Goal: Task Accomplishment & Management: Manage account settings

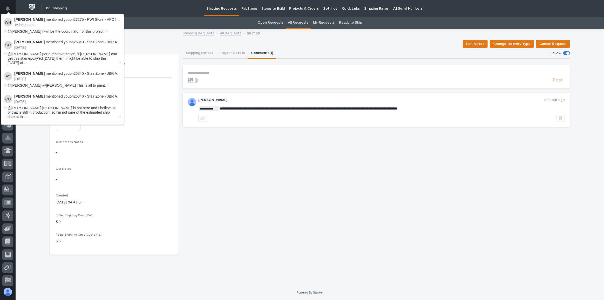
scroll to position [28, 0]
click at [215, 114] on div "**********" at bounding box center [381, 110] width 366 height 24
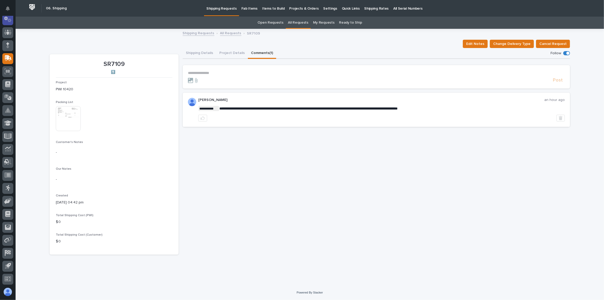
click at [8, 22] on div at bounding box center [7, 19] width 11 height 11
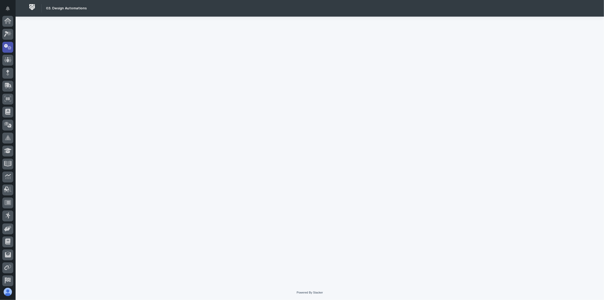
scroll to position [26, 0]
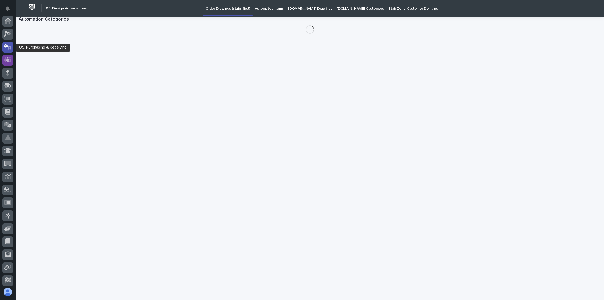
scroll to position [26, 0]
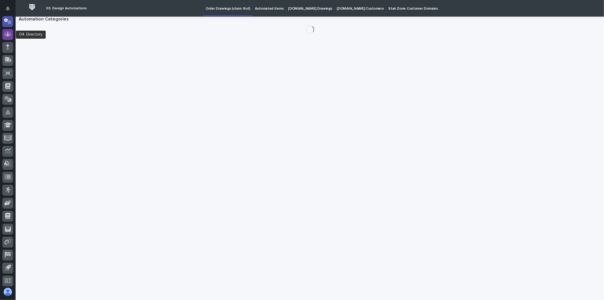
click at [11, 35] on icon at bounding box center [8, 34] width 8 height 6
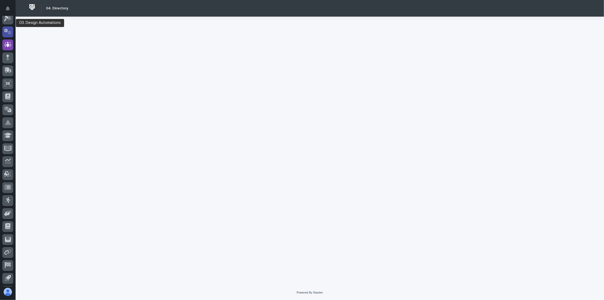
scroll to position [16, 0]
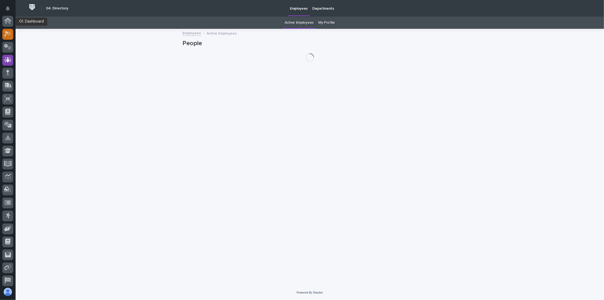
click at [6, 31] on div at bounding box center [7, 34] width 11 height 11
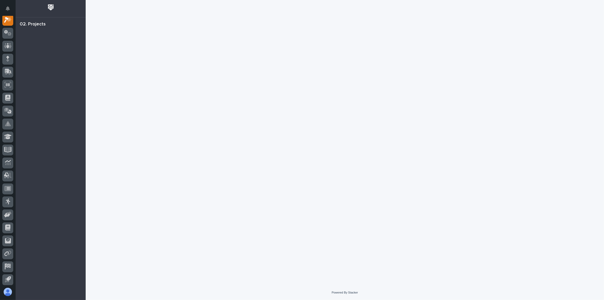
scroll to position [13, 0]
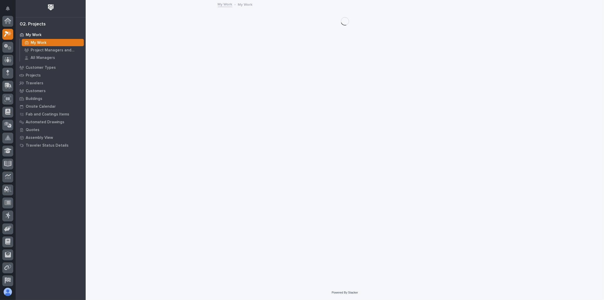
scroll to position [13, 0]
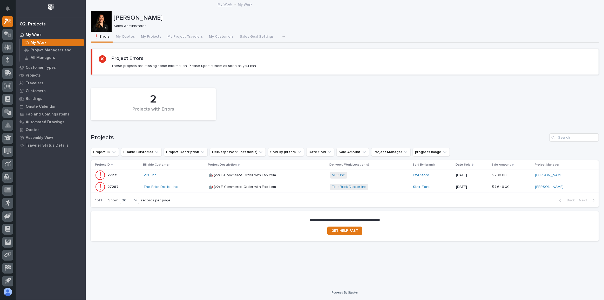
click at [298, 186] on p at bounding box center [253, 187] width 91 height 4
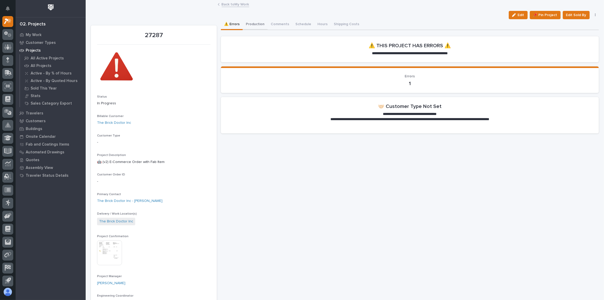
click at [250, 24] on button "Production" at bounding box center [255, 24] width 25 height 11
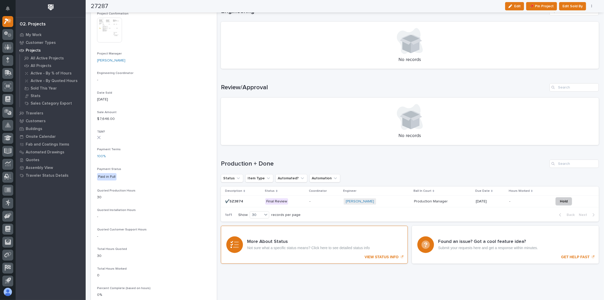
scroll to position [236, 0]
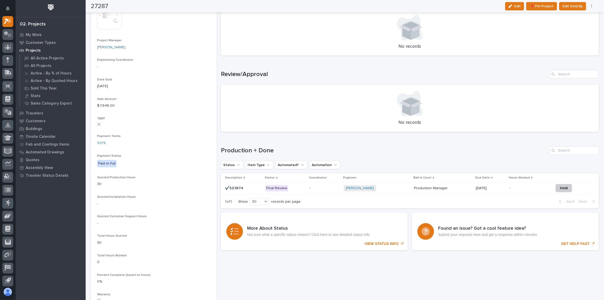
click at [396, 188] on div "[PERSON_NAME] + 0" at bounding box center [377, 188] width 66 height 6
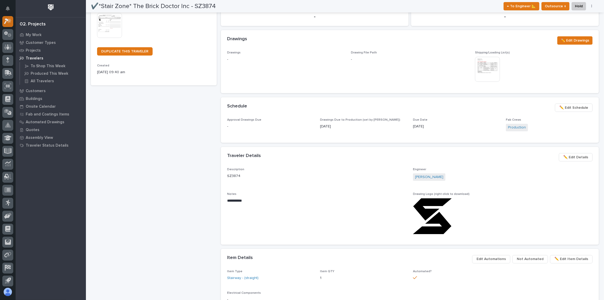
scroll to position [118, 0]
